Goal: Navigation & Orientation: Find specific page/section

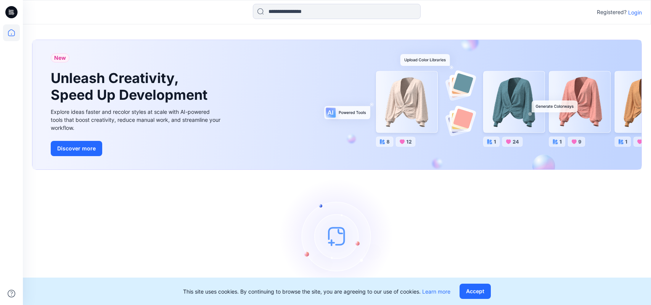
click at [637, 11] on p "Login" at bounding box center [635, 12] width 14 height 8
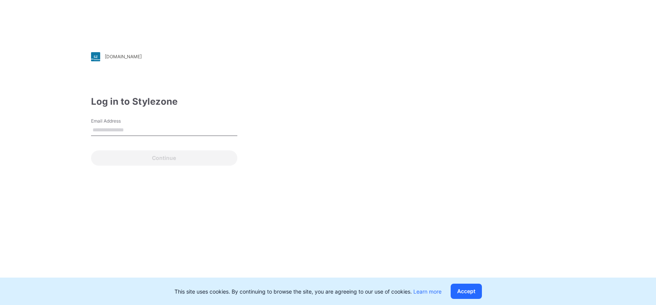
type input "**********"
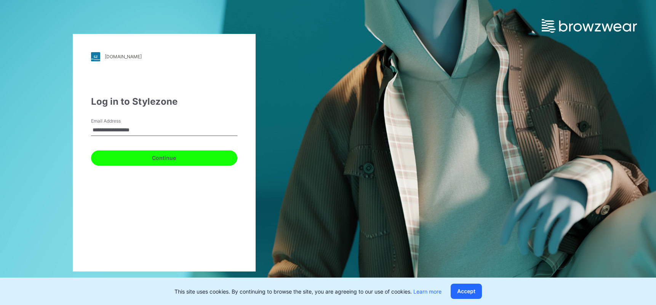
drag, startPoint x: 156, startPoint y: 159, endPoint x: 167, endPoint y: 159, distance: 11.1
click at [156, 159] on button "Continue" at bounding box center [164, 158] width 146 height 15
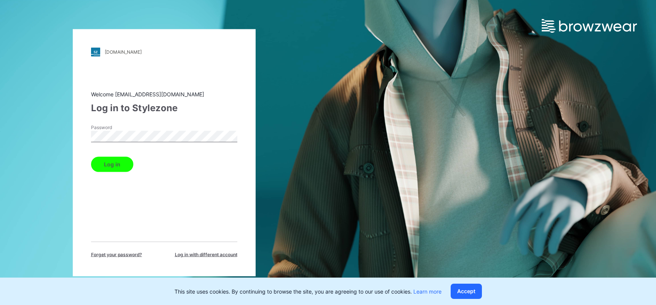
click at [117, 161] on button "Log in" at bounding box center [112, 164] width 42 height 15
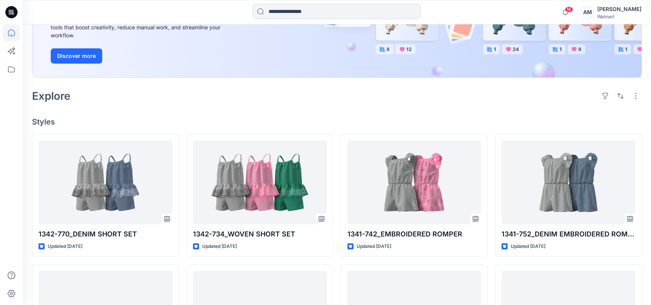
scroll to position [38, 0]
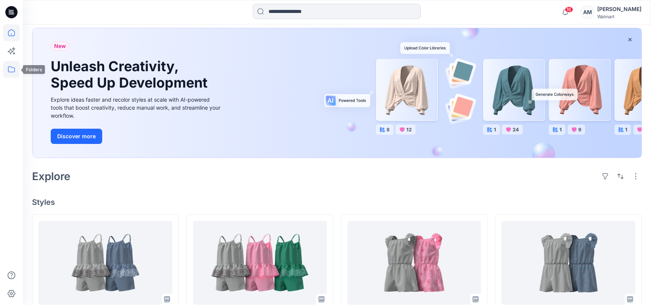
click at [10, 70] on icon at bounding box center [11, 69] width 17 height 17
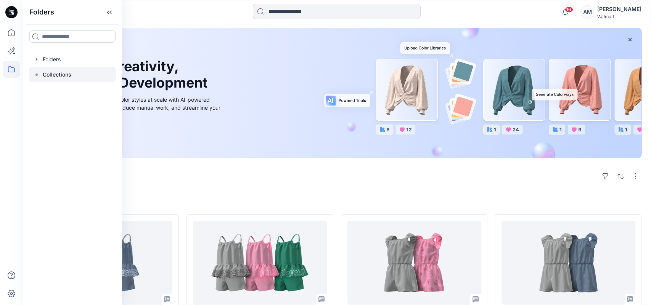
click at [62, 73] on p "Collections" at bounding box center [57, 74] width 29 height 9
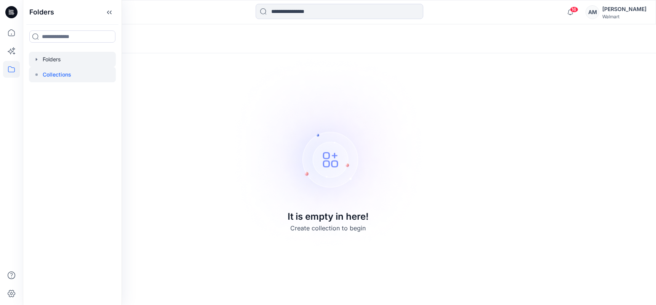
click at [59, 58] on div at bounding box center [72, 59] width 87 height 15
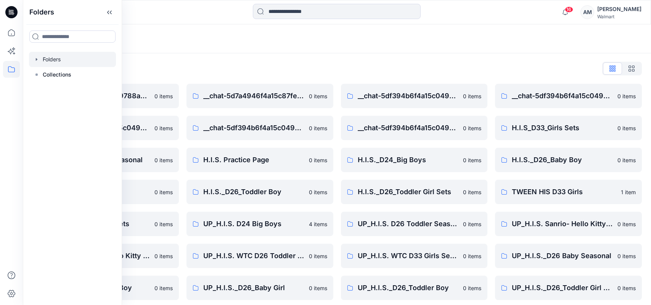
click at [422, 59] on div "Folders List __chat-59a04e34d3c9788a960db54d-5df394b6f4a15c049a30f1a9 0 items _…" at bounding box center [337, 181] width 628 height 256
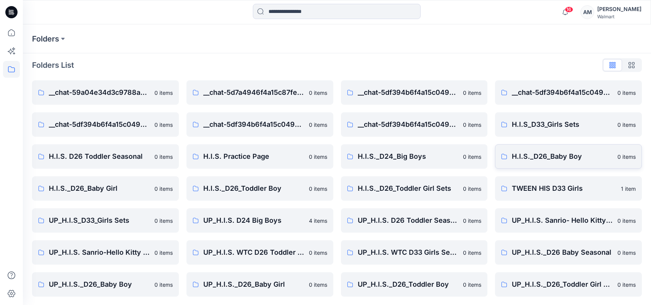
scroll to position [4, 0]
click at [414, 284] on p "UP_H.I.S._D26_Toddler Boy" at bounding box center [408, 284] width 101 height 11
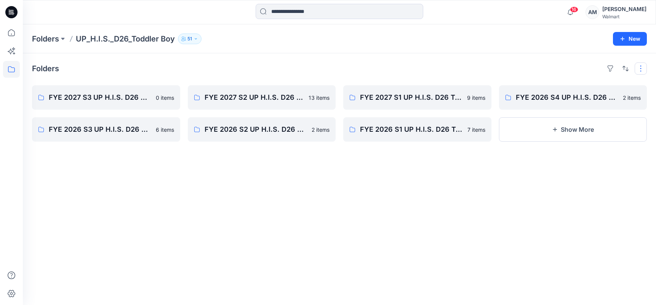
click at [642, 73] on button "button" at bounding box center [641, 69] width 12 height 12
click at [605, 89] on p "Layout" at bounding box center [609, 86] width 48 height 9
click at [602, 118] on p "Card View" at bounding box center [609, 117] width 48 height 9
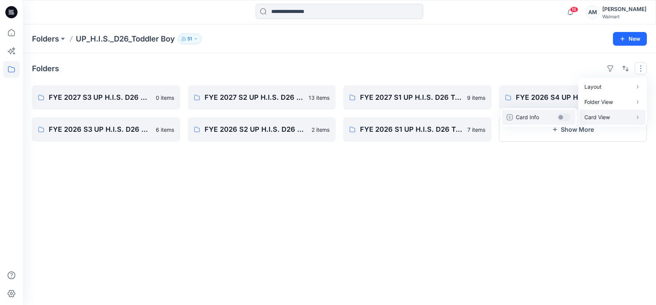
click at [562, 117] on button "Card Info" at bounding box center [538, 117] width 73 height 15
click at [603, 87] on p "Layout" at bounding box center [609, 86] width 48 height 9
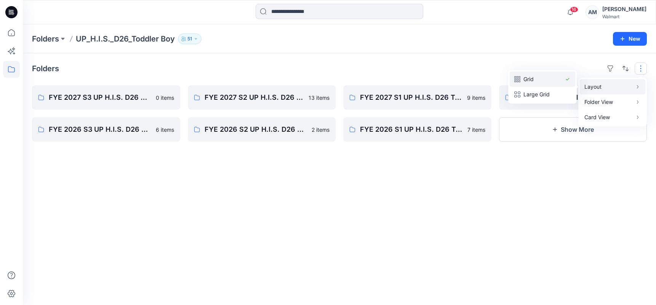
click at [529, 80] on p "Grid" at bounding box center [543, 79] width 38 height 9
click at [528, 94] on p "Large Grid" at bounding box center [543, 94] width 38 height 9
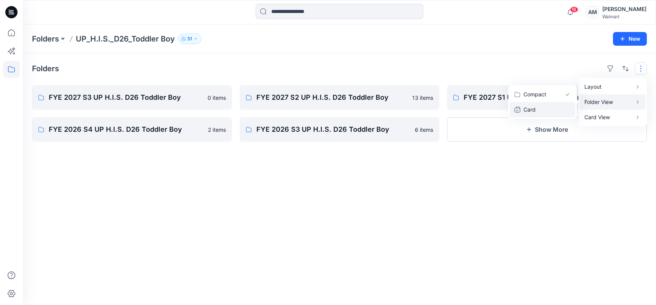
click at [541, 110] on p "Card" at bounding box center [543, 109] width 38 height 9
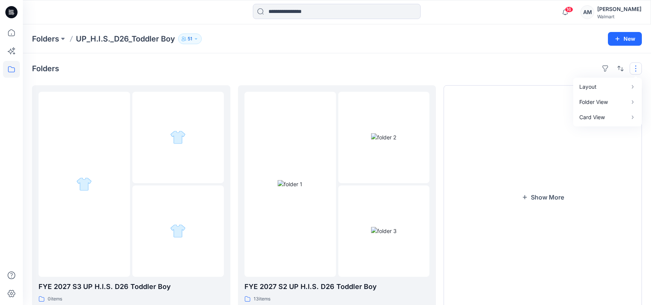
click at [501, 44] on div "Folders UP_H.I.S._D26_Toddler Boy 51 New" at bounding box center [337, 38] width 628 height 29
click at [547, 181] on button "Show More" at bounding box center [542, 197] width 198 height 224
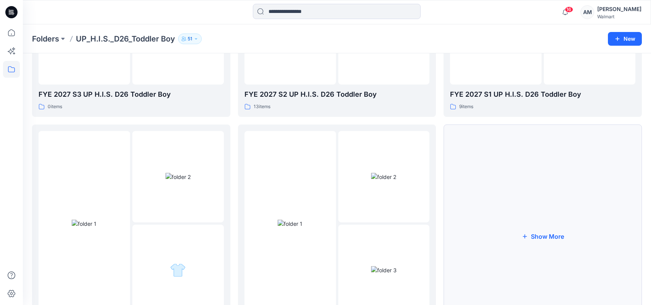
scroll to position [229, 0]
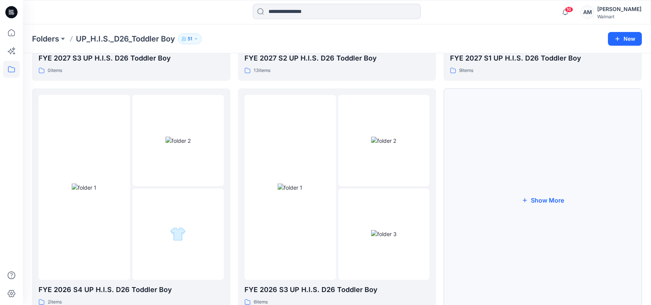
click at [553, 204] on button "Show More" at bounding box center [542, 200] width 198 height 224
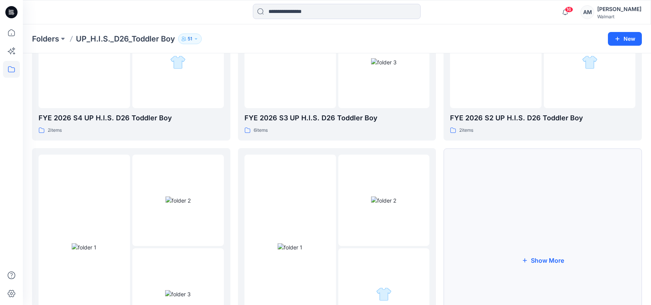
scroll to position [413, 0]
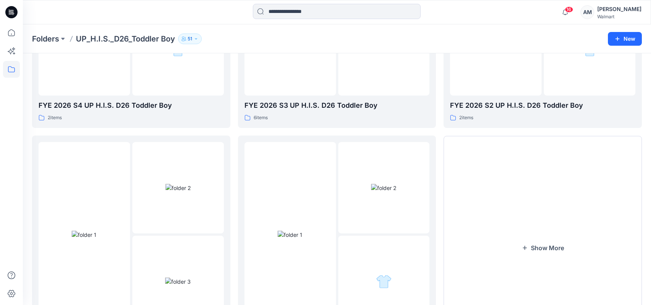
click at [501, 9] on div "16 Notifications Gia Falati shared 1342-770 EYELET SHORT SET (WITH HEADER) - UP…" at bounding box center [336, 12] width 627 height 17
click at [231, 132] on div "FYE 2027 S3 UP H.I.S. D26 Toddler Boy 0 items FYE 2026 S4 UP H.I.S. D26 Toddler…" at bounding box center [337, 16] width 610 height 688
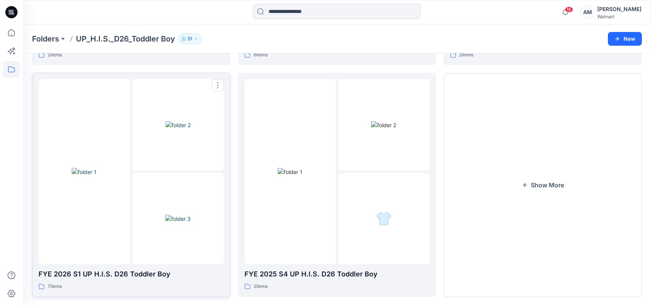
scroll to position [489, 0]
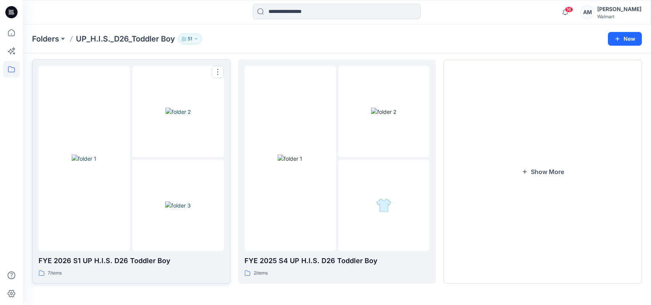
click at [165, 116] on img at bounding box center [177, 112] width 25 height 8
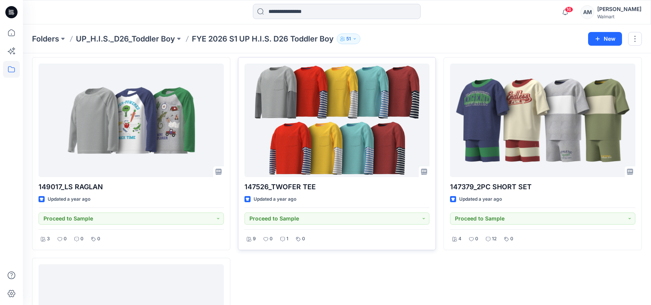
scroll to position [229, 0]
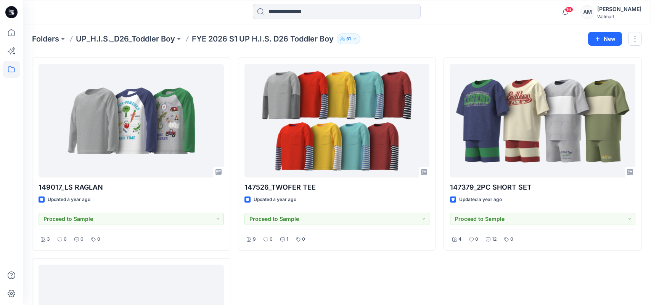
click at [540, 16] on div "16 Notifications Gia Falati shared 1342-770 EYELET SHORT SET (WITH HEADER) - UP…" at bounding box center [336, 12] width 627 height 17
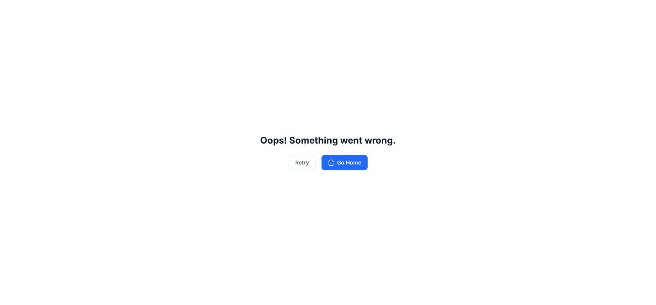
click at [589, 48] on div "Oops! Something went wrong. Retry Go Home" at bounding box center [328, 152] width 656 height 305
click at [302, 159] on button "Retry" at bounding box center [302, 162] width 27 height 15
click at [297, 164] on button "Retry" at bounding box center [302, 162] width 27 height 15
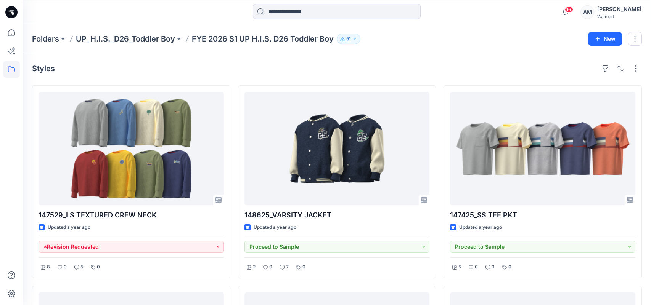
click at [545, 69] on div "Styles" at bounding box center [337, 69] width 610 height 12
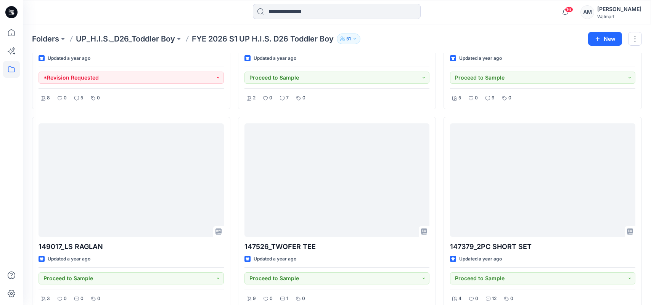
scroll to position [156, 0]
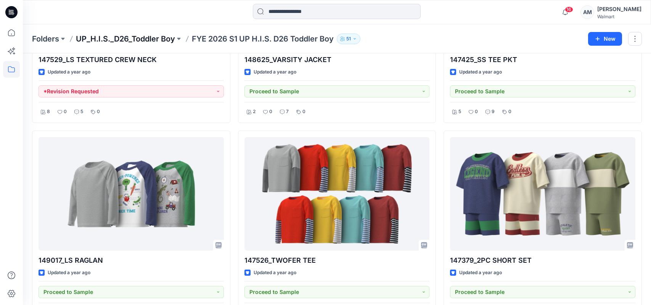
click at [152, 38] on p "UP_H.I.S._D26_Toddler Boy" at bounding box center [125, 39] width 99 height 11
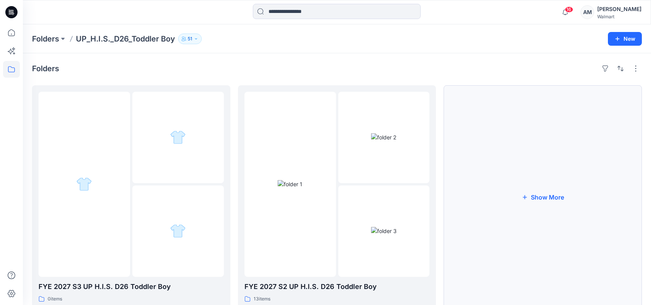
click at [551, 194] on button "Show More" at bounding box center [542, 197] width 198 height 224
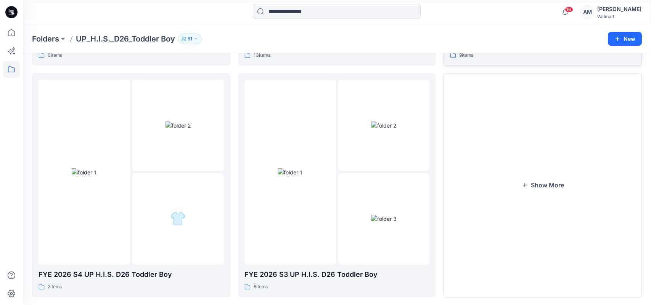
scroll to position [257, 0]
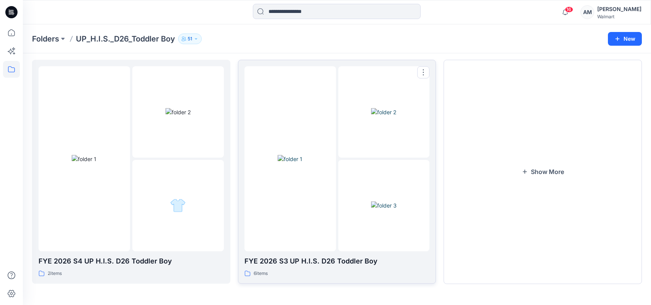
click at [338, 188] on div at bounding box center [383, 205] width 91 height 91
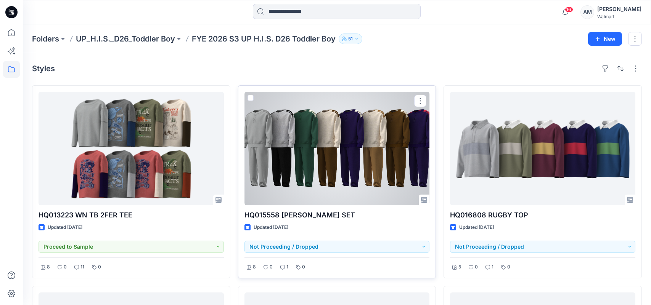
click at [365, 164] on div at bounding box center [336, 149] width 185 height 114
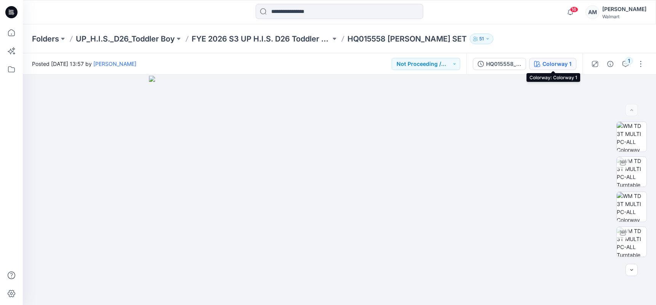
click at [544, 64] on div "Colorway 1" at bounding box center [557, 64] width 29 height 8
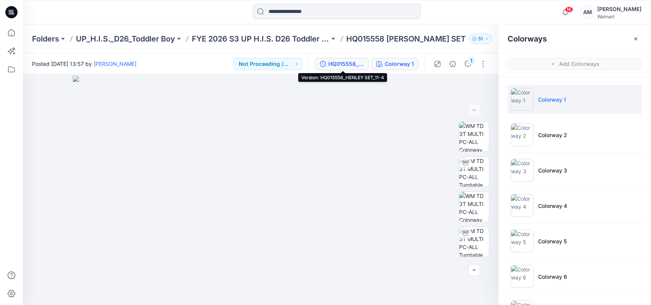
click at [351, 64] on div "HQ015558_HENLEY SET_11-4" at bounding box center [345, 64] width 35 height 8
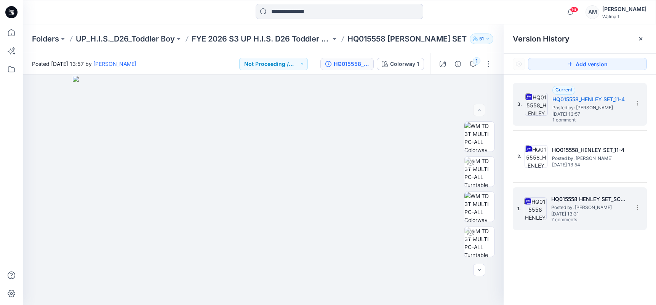
click at [585, 204] on span "Posted by: Emilia Coto" at bounding box center [590, 208] width 76 height 8
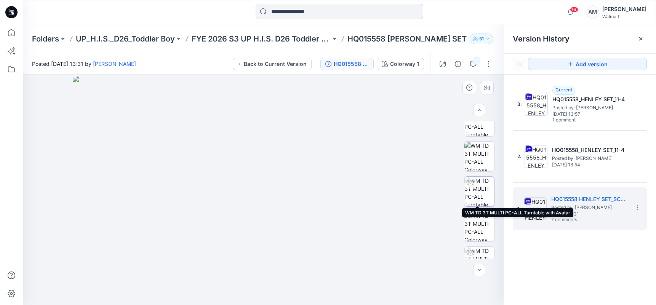
scroll to position [314, 0]
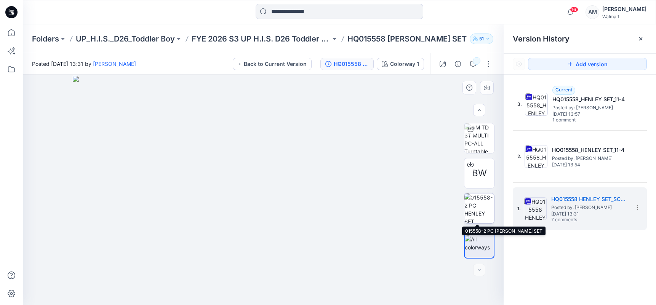
click at [472, 205] on img at bounding box center [480, 209] width 30 height 30
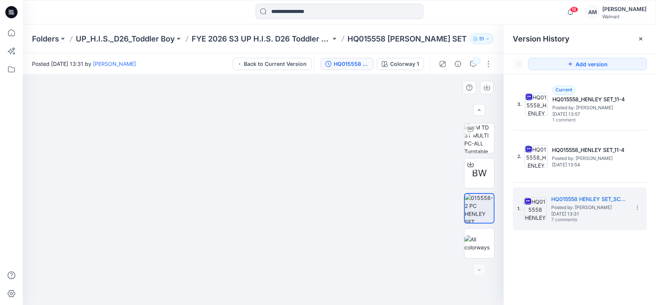
drag, startPoint x: 248, startPoint y: 242, endPoint x: 260, endPoint y: 221, distance: 24.1
click at [260, 221] on img at bounding box center [276, 117] width 515 height 376
click at [597, 255] on div "3. Current HQ015558_HENLEY SET_11-4 Posted by: Emilia Coto Monday, November 04,…" at bounding box center [580, 196] width 152 height 242
